Goal: Information Seeking & Learning: Learn about a topic

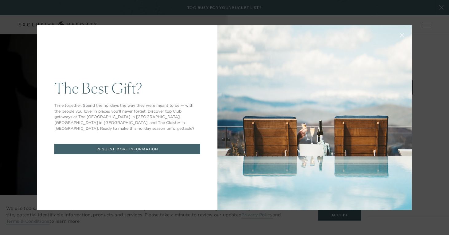
click at [403, 34] on icon at bounding box center [402, 35] width 4 height 4
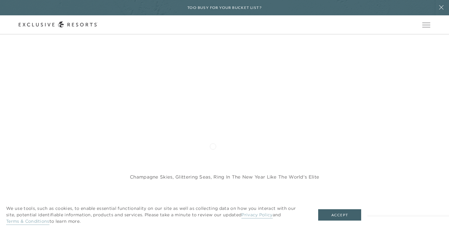
scroll to position [265, 0]
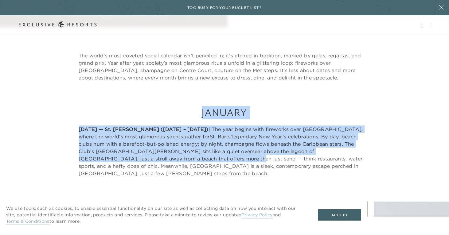
drag, startPoint x: 198, startPoint y: 105, endPoint x: 186, endPoint y: 160, distance: 56.6
click at [186, 160] on div "January [DATE] — St. Barts ([DATE] – [DATE]) | The year begins with fireworks o…" at bounding box center [224, 129] width 449 height 96
click at [186, 160] on p "[DATE] — St. Barts ([DATE] – [DATE]) | The year begins with fireworks over [GEO…" at bounding box center [225, 152] width 292 height 52
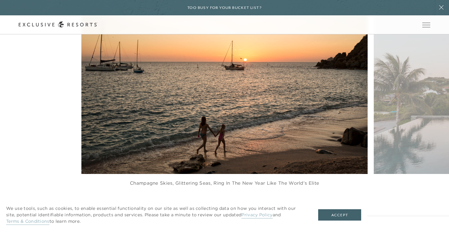
scroll to position [562, 0]
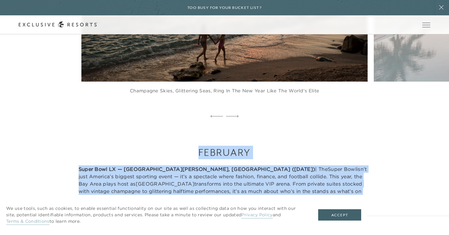
drag, startPoint x: 193, startPoint y: 129, endPoint x: 178, endPoint y: 181, distance: 54.0
click at [178, 181] on div "February Super Bowl LX — [GEOGRAPHIC_DATA][PERSON_NAME], [GEOGRAPHIC_DATA] ([DA…" at bounding box center [224, 169] width 449 height 96
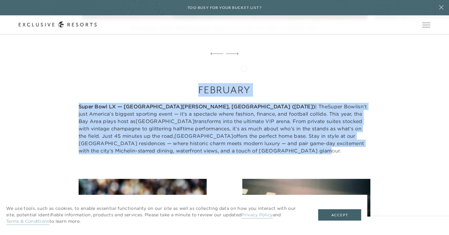
drag, startPoint x: 200, startPoint y: 140, endPoint x: 244, endPoint y: 68, distance: 84.9
click at [244, 68] on div "February Super Bowl LX — [GEOGRAPHIC_DATA][PERSON_NAME], [GEOGRAPHIC_DATA] ([DA…" at bounding box center [224, 107] width 449 height 96
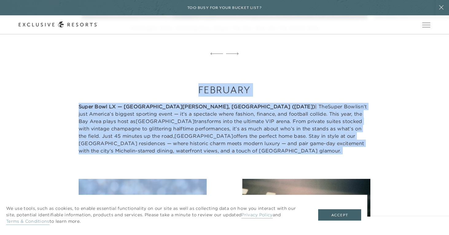
drag, startPoint x: 244, startPoint y: 68, endPoint x: 212, endPoint y: 138, distance: 77.5
click at [212, 138] on div "February Super Bowl LX — [GEOGRAPHIC_DATA][PERSON_NAME], [GEOGRAPHIC_DATA] ([DA…" at bounding box center [224, 107] width 449 height 96
click at [212, 138] on p "Super Bowl LX — [GEOGRAPHIC_DATA][PERSON_NAME], [GEOGRAPHIC_DATA] ([DATE]) | Th…" at bounding box center [225, 129] width 292 height 52
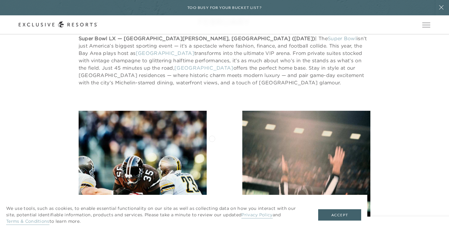
scroll to position [889, 0]
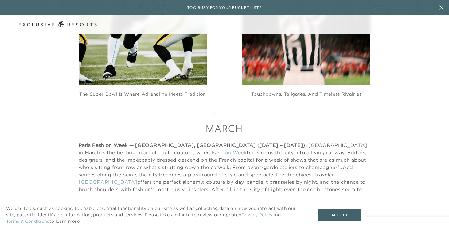
drag, startPoint x: 212, startPoint y: 112, endPoint x: 200, endPoint y: 161, distance: 49.6
click at [207, 129] on div "March Paris Fashion Week — [GEOGRAPHIC_DATA], [GEOGRAPHIC_DATA] ([DATE] – [DATE…" at bounding box center [225, 161] width 292 height 79
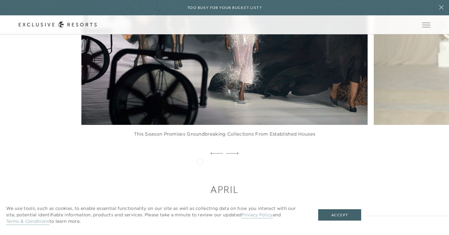
scroll to position [1271, 0]
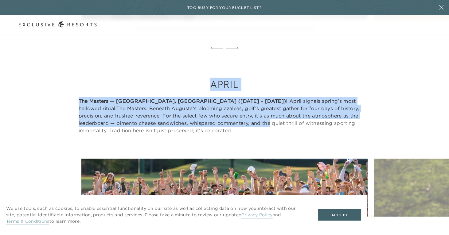
drag, startPoint x: 210, startPoint y: 61, endPoint x: 210, endPoint y: 103, distance: 42.7
click at [210, 104] on div "April The Masters — [GEOGRAPHIC_DATA], [GEOGRAPHIC_DATA] ([DATE] – [DATE]) | Ap…" at bounding box center [225, 106] width 292 height 57
click at [210, 103] on p "The Masters — [GEOGRAPHIC_DATA], [GEOGRAPHIC_DATA] ([DATE] – [DATE]) | April si…" at bounding box center [225, 115] width 292 height 37
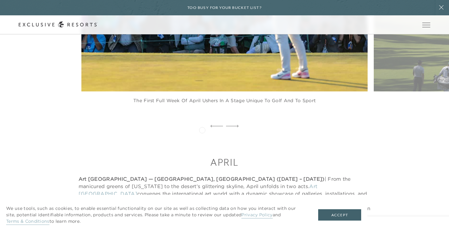
scroll to position [1580, 0]
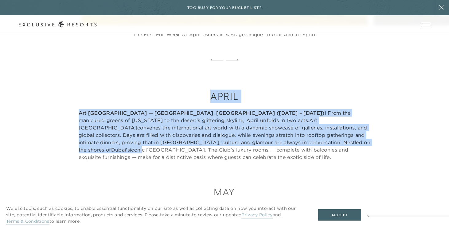
drag, startPoint x: 211, startPoint y: 71, endPoint x: 206, endPoint y: 121, distance: 50.0
click at [207, 121] on div "April Art [GEOGRAPHIC_DATA] — [GEOGRAPHIC_DATA], [GEOGRAPHIC_DATA] ([DATE] – [D…" at bounding box center [225, 125] width 292 height 71
click at [206, 121] on p "Art [GEOGRAPHIC_DATA] — [GEOGRAPHIC_DATA], [GEOGRAPHIC_DATA] ([DATE] – [DATE]) …" at bounding box center [225, 135] width 292 height 52
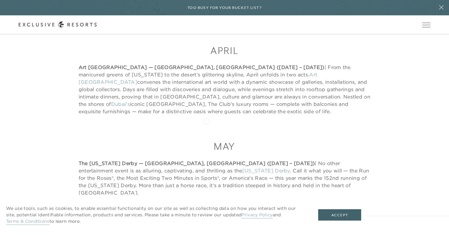
scroll to position [1627, 0]
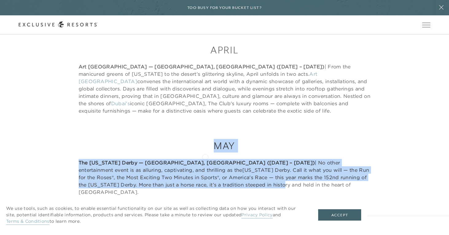
drag, startPoint x: 207, startPoint y: 112, endPoint x: 205, endPoint y: 157, distance: 44.9
click at [205, 157] on div "May The [US_STATE] Derby — [GEOGRAPHIC_DATA], [GEOGRAPHIC_DATA] ([DATE] – [DATE…" at bounding box center [225, 167] width 292 height 57
click at [205, 159] on p "The [US_STATE] Derby — [GEOGRAPHIC_DATA], [GEOGRAPHIC_DATA] ([DATE] – [DATE]) |…" at bounding box center [225, 177] width 292 height 37
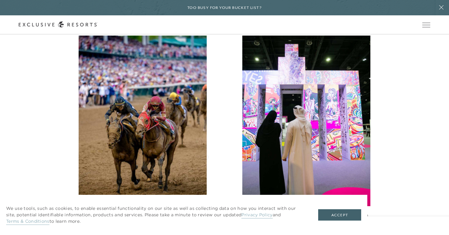
scroll to position [1939, 0]
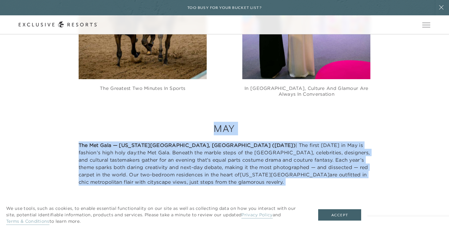
drag, startPoint x: 208, startPoint y: 91, endPoint x: 190, endPoint y: 181, distance: 91.3
click at [190, 181] on div "May The Met Gala — [US_STATE][GEOGRAPHIC_DATA], [GEOGRAPHIC_DATA] ([DATE]) | Th…" at bounding box center [225, 178] width 292 height 113
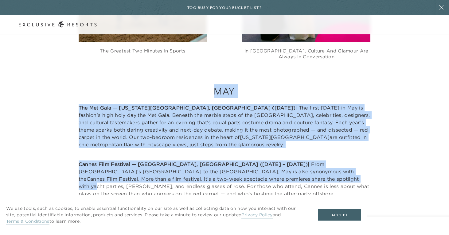
scroll to position [1955, 0]
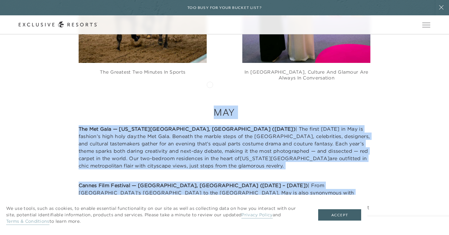
click at [211, 106] on h3 "May" at bounding box center [225, 113] width 292 height 14
drag, startPoint x: 212, startPoint y: 75, endPoint x: 191, endPoint y: 178, distance: 104.9
click at [191, 178] on div "May The Met Gala — [US_STATE][GEOGRAPHIC_DATA], [GEOGRAPHIC_DATA] ([DATE]) | Th…" at bounding box center [225, 162] width 292 height 113
click at [191, 182] on p "Cannes Film Festival — [GEOGRAPHIC_DATA], [GEOGRAPHIC_DATA] ([DATE] – [DATE]) |…" at bounding box center [225, 200] width 292 height 37
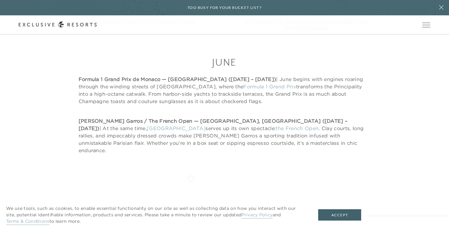
scroll to position [2269, 0]
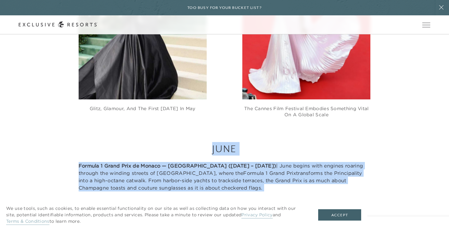
drag, startPoint x: 205, startPoint y: 107, endPoint x: 203, endPoint y: 182, distance: 75.3
click at [203, 182] on div "June Formula 1 Grand Prix de Monaco — [GEOGRAPHIC_DATA] ([DATE] – [DATE]) | Jun…" at bounding box center [225, 191] width 292 height 98
click at [203, 204] on p "[PERSON_NAME] Garros / The French Open — [GEOGRAPHIC_DATA], [GEOGRAPHIC_DATA] (…" at bounding box center [225, 222] width 292 height 37
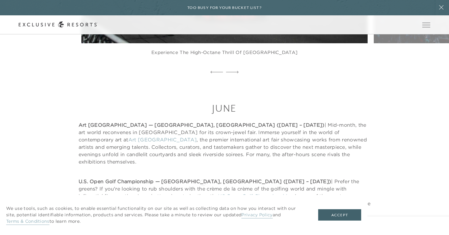
scroll to position [2645, 0]
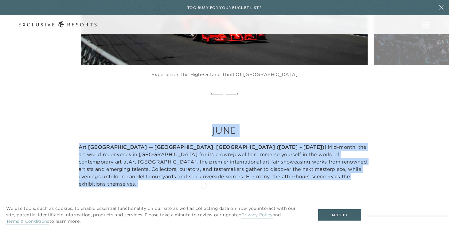
drag, startPoint x: 208, startPoint y: 89, endPoint x: 203, endPoint y: 187, distance: 98.4
drag, startPoint x: 271, startPoint y: 182, endPoint x: 213, endPoint y: 80, distance: 118.4
click at [213, 124] on div "June Art [GEOGRAPHIC_DATA] — [GEOGRAPHIC_DATA], [GEOGRAPHIC_DATA] ([DATE] – [DA…" at bounding box center [225, 184] width 292 height 120
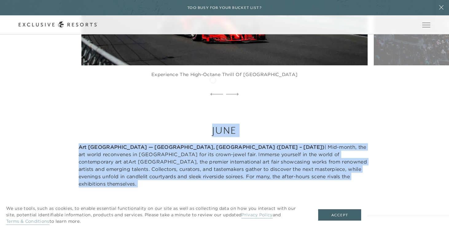
click at [213, 124] on h3 "June" at bounding box center [225, 131] width 292 height 14
drag, startPoint x: 213, startPoint y: 80, endPoint x: 225, endPoint y: 175, distance: 96.0
click at [225, 175] on div "June Art [GEOGRAPHIC_DATA] — [GEOGRAPHIC_DATA], [GEOGRAPHIC_DATA] ([DATE] – [DA…" at bounding box center [225, 184] width 292 height 120
click at [225, 200] on p "U.S. Open Golf Championship — [GEOGRAPHIC_DATA], [GEOGRAPHIC_DATA] ([DATE] – [D…" at bounding box center [225, 222] width 292 height 44
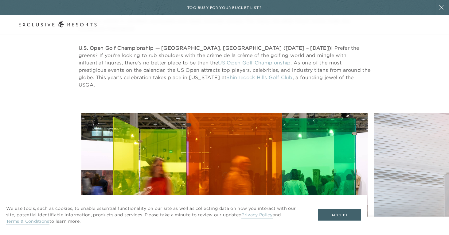
scroll to position [3028, 0]
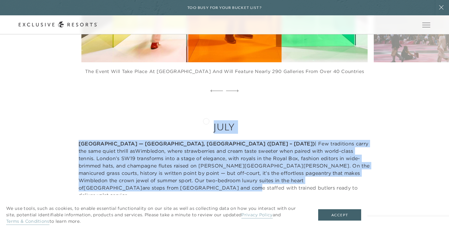
drag, startPoint x: 208, startPoint y: 68, endPoint x: 206, endPoint y: 121, distance: 52.2
click at [206, 121] on div "July [GEOGRAPHIC_DATA] — [GEOGRAPHIC_DATA], [GEOGRAPHIC_DATA] ([DATE] – [DATE])…" at bounding box center [225, 159] width 292 height 79
click at [206, 140] on p "Wimbledon — [GEOGRAPHIC_DATA], [GEOGRAPHIC_DATA] ([DATE] – [DATE]) | Few tradit…" at bounding box center [225, 169] width 292 height 59
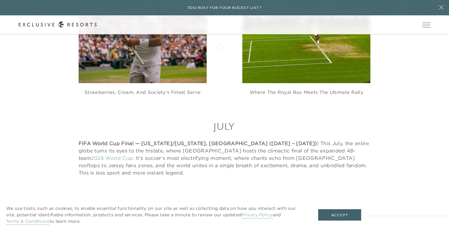
scroll to position [3335, 0]
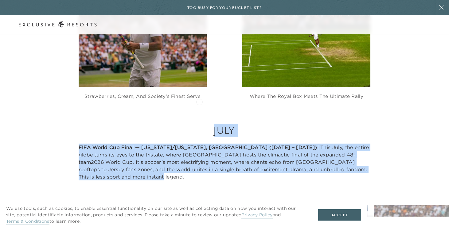
drag, startPoint x: 212, startPoint y: 54, endPoint x: 200, endPoint y: 101, distance: 48.3
click at [199, 124] on div "July FIFA World Cup Final — [US_STATE]/[US_STATE], [GEOGRAPHIC_DATA] ([DATE] – …" at bounding box center [225, 152] width 292 height 57
click at [200, 144] on p "FIFA World Cup Final — [US_STATE]/[US_STATE], [GEOGRAPHIC_DATA] ([DATE] – [DATE…" at bounding box center [225, 162] width 292 height 37
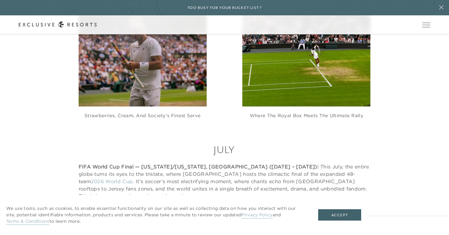
scroll to position [3309, 0]
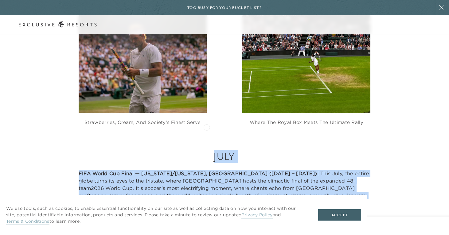
drag, startPoint x: 213, startPoint y: 79, endPoint x: 207, endPoint y: 127, distance: 48.0
click at [207, 150] on div "July FIFA World Cup Final — [US_STATE]/[US_STATE], [GEOGRAPHIC_DATA] ([DATE] – …" at bounding box center [225, 178] width 292 height 57
click at [207, 170] on p "FIFA World Cup Final — [US_STATE]/[US_STATE], [GEOGRAPHIC_DATA] ([DATE] – [DATE…" at bounding box center [225, 188] width 292 height 37
drag, startPoint x: 207, startPoint y: 128, endPoint x: 205, endPoint y: 78, distance: 50.1
click at [205, 150] on div "July FIFA World Cup Final — [US_STATE]/[US_STATE], [GEOGRAPHIC_DATA] ([DATE] – …" at bounding box center [225, 178] width 292 height 57
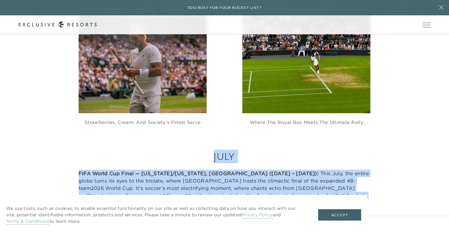
click at [205, 150] on h3 "July" at bounding box center [225, 157] width 292 height 14
drag, startPoint x: 205, startPoint y: 78, endPoint x: 203, endPoint y: 142, distance: 64.2
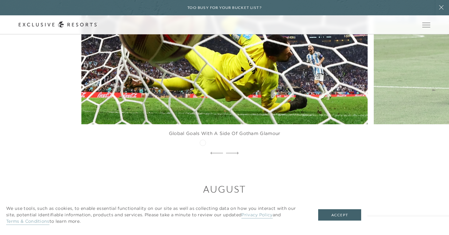
scroll to position [3644, 0]
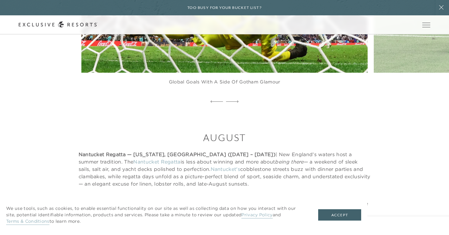
drag, startPoint x: 200, startPoint y: 59, endPoint x: 196, endPoint y: 165, distance: 106.0
click at [196, 165] on div "August Nantucket Regatta — [US_STATE], [GEOGRAPHIC_DATA] ([DATE] – [DATE]) | Ne…" at bounding box center [225, 187] width 292 height 113
click at [196, 200] on p "Venice Film Festival — [GEOGRAPHIC_DATA], [GEOGRAPHIC_DATA] ([DATE] – [DATE]) |…" at bounding box center [225, 222] width 292 height 44
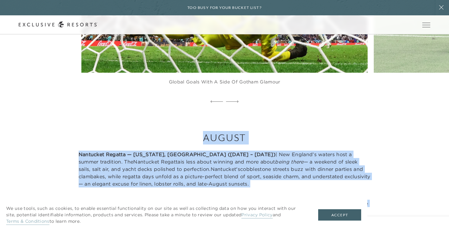
drag, startPoint x: 196, startPoint y: 170, endPoint x: 195, endPoint y: 59, distance: 111.2
click at [195, 131] on h3 "August" at bounding box center [225, 138] width 292 height 14
drag, startPoint x: 195, startPoint y: 59, endPoint x: 194, endPoint y: 168, distance: 109.3
click at [194, 168] on div "August Nantucket Regatta — [US_STATE], [GEOGRAPHIC_DATA] ([DATE] – [DATE]) | Ne…" at bounding box center [225, 187] width 292 height 113
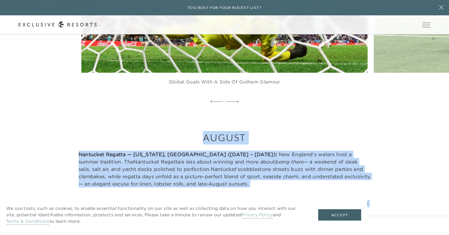
click at [194, 200] on p "Venice Film Festival — [GEOGRAPHIC_DATA], [GEOGRAPHIC_DATA] ([DATE] – [DATE]) |…" at bounding box center [225, 222] width 292 height 44
drag, startPoint x: 195, startPoint y: 174, endPoint x: 196, endPoint y: 58, distance: 115.2
click at [196, 131] on h3 "August" at bounding box center [225, 138] width 292 height 14
drag, startPoint x: 196, startPoint y: 58, endPoint x: 188, endPoint y: 164, distance: 106.0
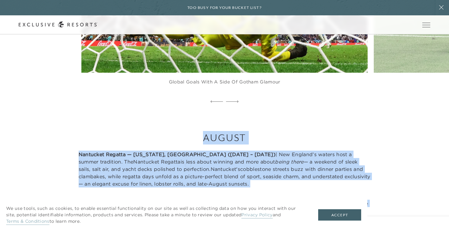
click at [188, 164] on div "August Nantucket Regatta — [US_STATE], [GEOGRAPHIC_DATA] ([DATE] – [DATE]) | Ne…" at bounding box center [225, 187] width 292 height 113
click at [188, 200] on p "Venice Film Festival — [GEOGRAPHIC_DATA], [GEOGRAPHIC_DATA] ([DATE] – [DATE]) |…" at bounding box center [225, 222] width 292 height 44
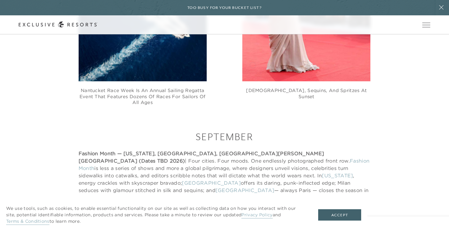
scroll to position [3996, 0]
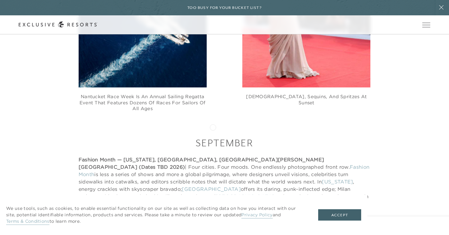
drag, startPoint x: 192, startPoint y: 68, endPoint x: 213, endPoint y: 127, distance: 63.3
click at [213, 136] on div "September Fashion Month — [US_STATE], [GEOGRAPHIC_DATA], [GEOGRAPHIC_DATA][PERS…" at bounding box center [225, 175] width 292 height 79
click at [213, 156] on p "Fashion Month — [US_STATE], [GEOGRAPHIC_DATA], [GEOGRAPHIC_DATA][PERSON_NAME][G…" at bounding box center [225, 185] width 292 height 59
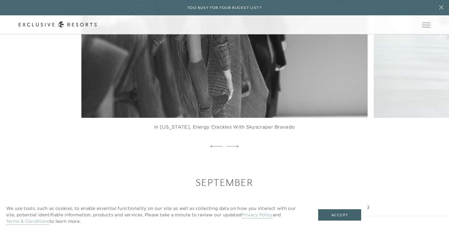
scroll to position [4331, 0]
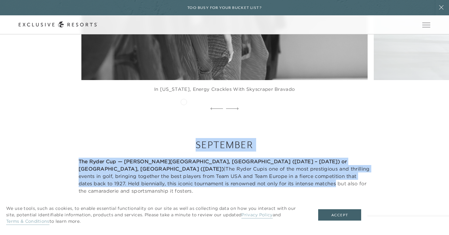
drag, startPoint x: 191, startPoint y: 56, endPoint x: 184, endPoint y: 101, distance: 46.1
click at [184, 138] on div "September The Ryder Cup — [PERSON_NAME][GEOGRAPHIC_DATA], [GEOGRAPHIC_DATA] ([D…" at bounding box center [225, 166] width 292 height 57
click at [184, 158] on p "The Ryder Cup — [PERSON_NAME][GEOGRAPHIC_DATA], [GEOGRAPHIC_DATA] ([DATE] – [DA…" at bounding box center [225, 176] width 292 height 37
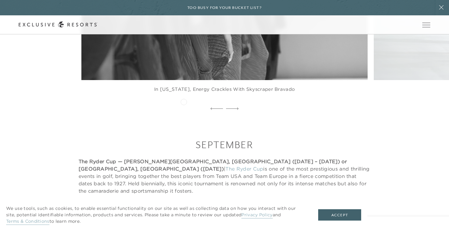
scroll to position [4557, 0]
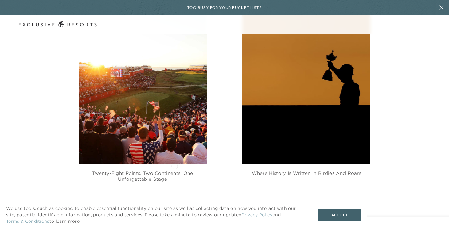
drag, startPoint x: 185, startPoint y: 119, endPoint x: 174, endPoint y: 166, distance: 47.6
click at [174, 207] on div "October Frieze [GEOGRAPHIC_DATA] — [GEOGRAPHIC_DATA], [GEOGRAPHIC_DATA] ([DATE]…" at bounding box center [225, 239] width 292 height 64
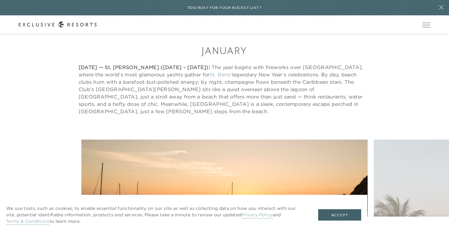
scroll to position [321, 0]
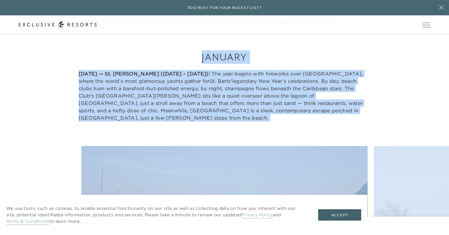
drag, startPoint x: 198, startPoint y: 59, endPoint x: 344, endPoint y: 114, distance: 155.4
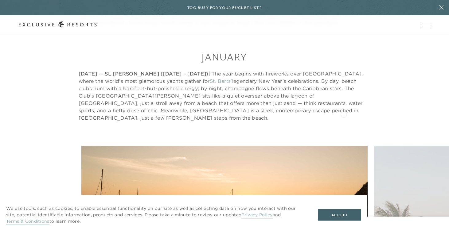
click at [344, 113] on p "[DATE] — St. Barts ([DATE] – [DATE]) | The year begins with fireworks over [GEO…" at bounding box center [225, 96] width 292 height 52
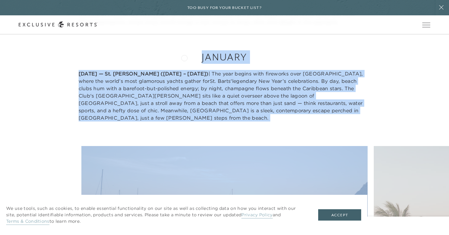
drag, startPoint x: 138, startPoint y: 115, endPoint x: 184, endPoint y: 57, distance: 74.5
click at [184, 57] on h3 "January" at bounding box center [225, 57] width 292 height 14
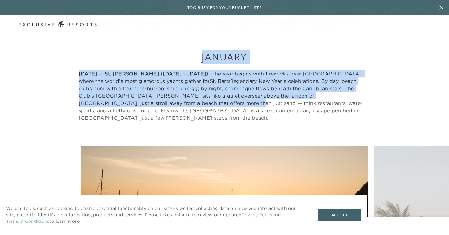
drag, startPoint x: 184, startPoint y: 57, endPoint x: 183, endPoint y: 103, distance: 45.5
click at [183, 103] on div "January [DATE] — St. Barts ([DATE] – [DATE]) | The year begins with fireworks o…" at bounding box center [225, 85] width 292 height 71
click at [183, 103] on p "[DATE] — St. Barts ([DATE] – [DATE]) | The year begins with fireworks over [GEO…" at bounding box center [225, 96] width 292 height 52
